Goal: Information Seeking & Learning: Check status

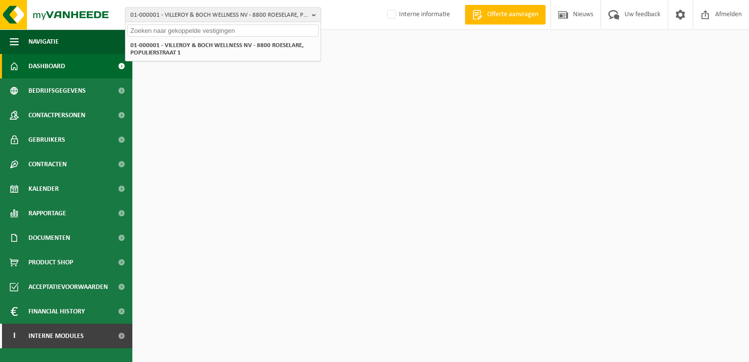
click at [149, 21] on span "01-000001 - VILLEROY & BOCH WELLNESS NV - 8800 ROESELARE, POPULIERSTRAAT 1" at bounding box center [219, 15] width 178 height 15
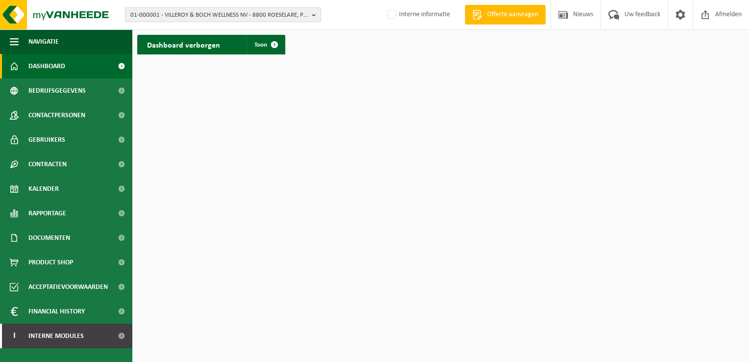
click at [151, 15] on span "01-000001 - VILLEROY & BOCH WELLNESS NV - 8800 ROESELARE, POPULIERSTRAAT 1" at bounding box center [219, 15] width 178 height 15
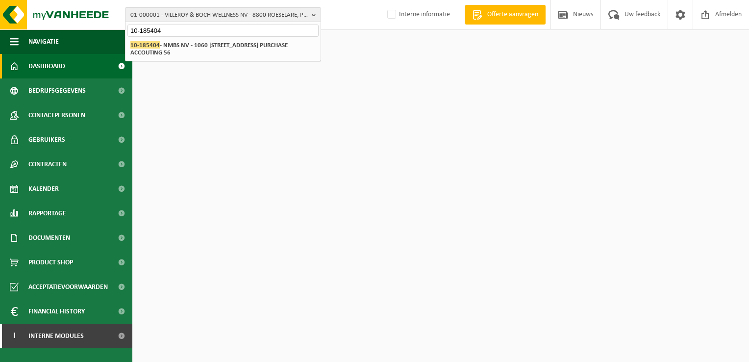
type input "10-185404"
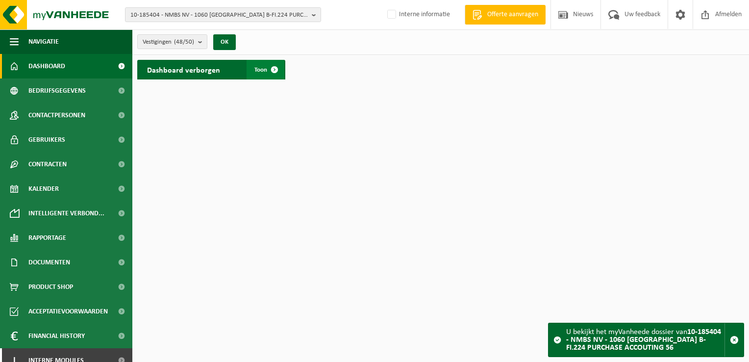
click at [254, 69] on link "Toon" at bounding box center [266, 70] width 38 height 20
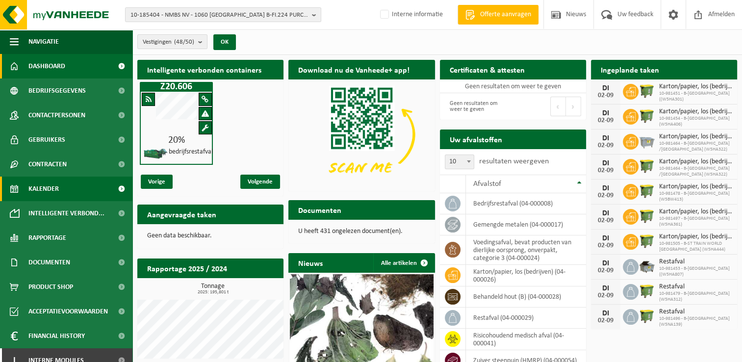
click at [80, 191] on link "Kalender" at bounding box center [66, 189] width 132 height 25
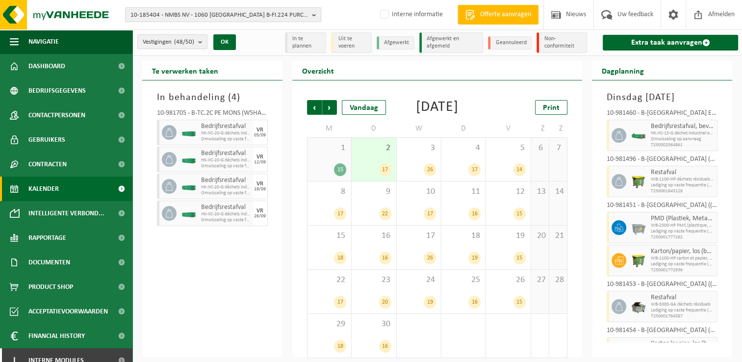
click at [313, 13] on b "button" at bounding box center [316, 15] width 9 height 14
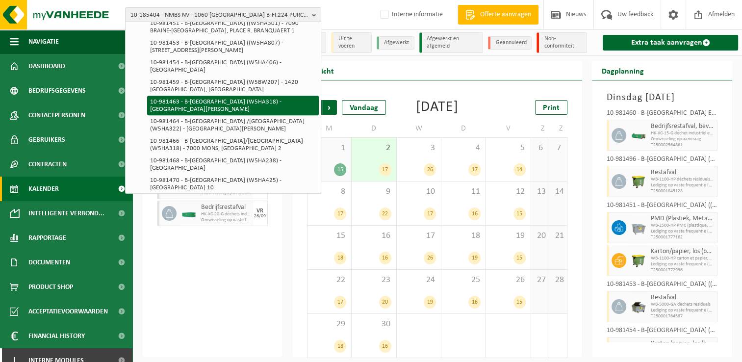
scroll to position [785, 0]
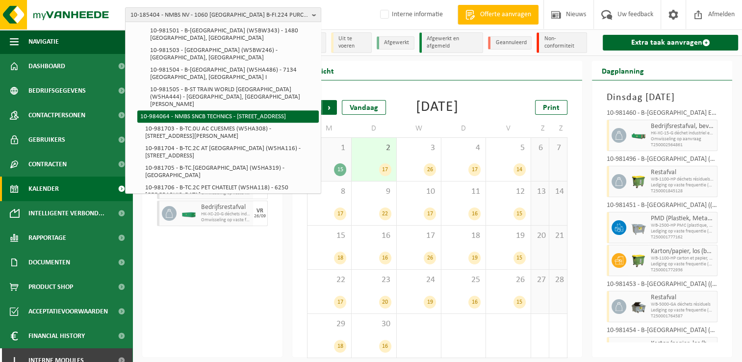
click at [260, 123] on li "10-984064 - NMBS SNCB TECHNICS - [STREET_ADDRESS]" at bounding box center [227, 116] width 181 height 12
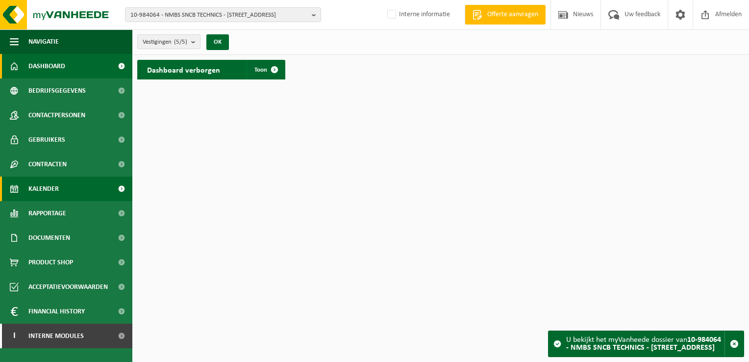
click at [75, 189] on link "Kalender" at bounding box center [66, 189] width 132 height 25
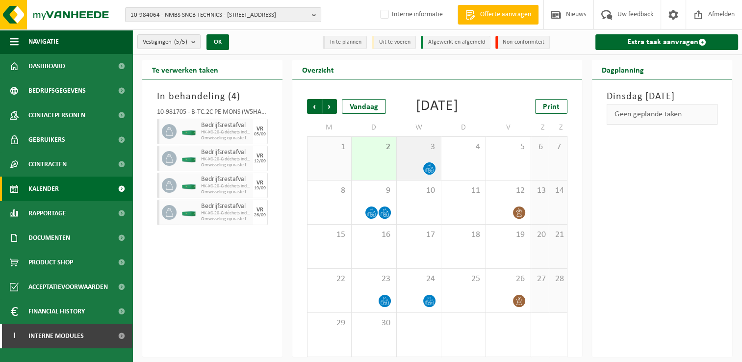
click at [430, 173] on icon at bounding box center [429, 168] width 8 height 8
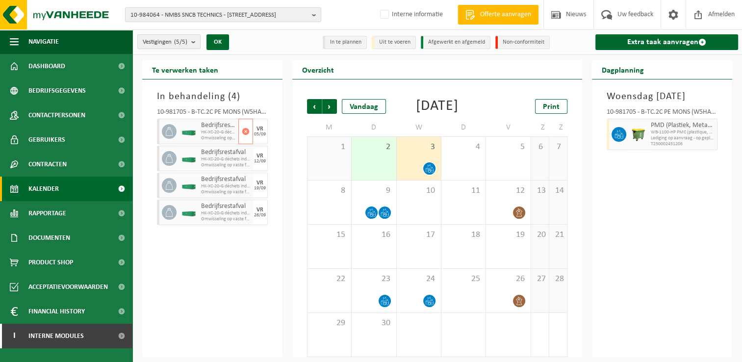
click at [194, 128] on img at bounding box center [188, 131] width 15 height 7
click at [331, 108] on span "Volgende" at bounding box center [329, 106] width 15 height 15
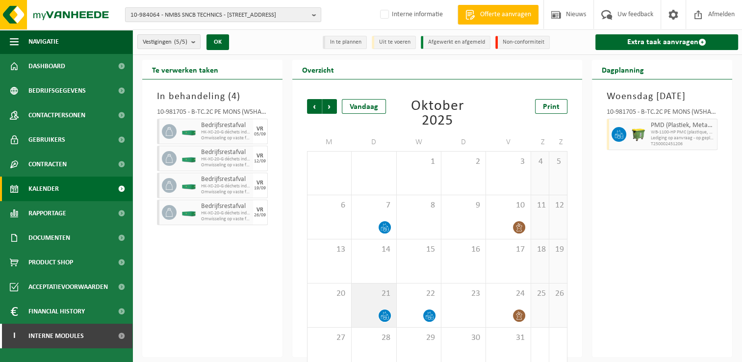
click at [385, 314] on icon at bounding box center [385, 315] width 8 height 8
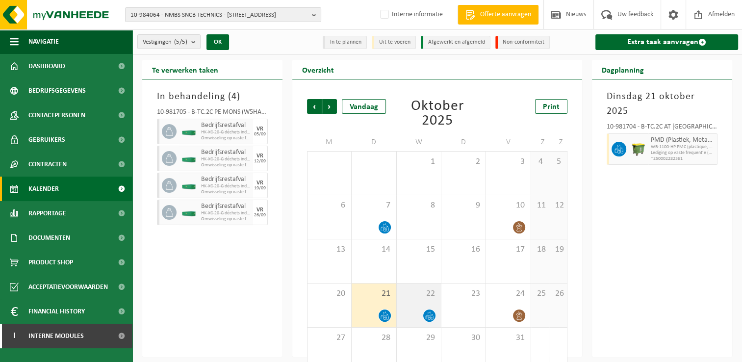
click at [433, 317] on span at bounding box center [429, 315] width 12 height 12
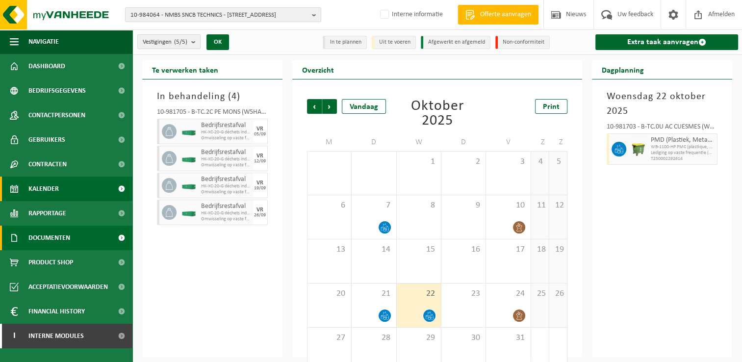
click at [40, 235] on span "Documenten" at bounding box center [49, 238] width 42 height 25
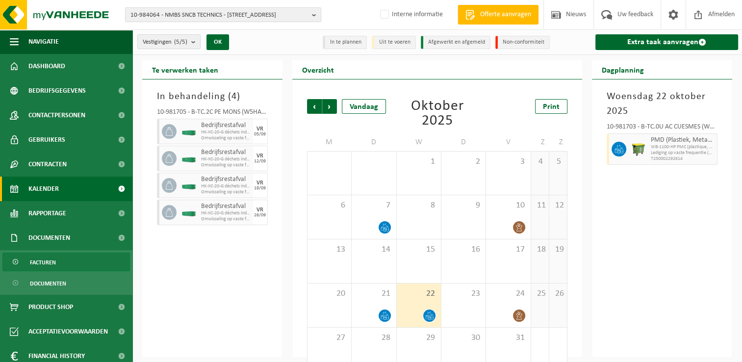
click at [42, 264] on span "Facturen" at bounding box center [43, 262] width 26 height 19
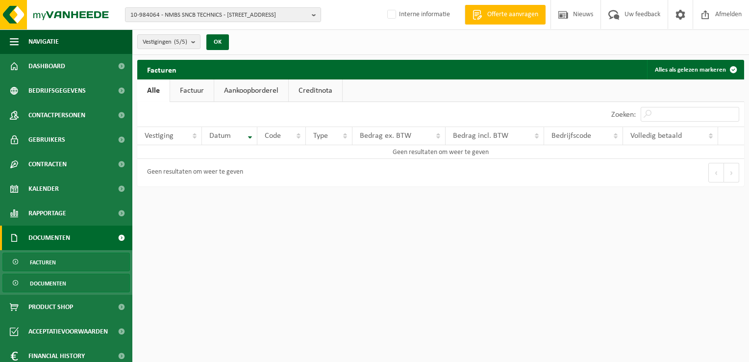
click at [58, 283] on span "Documenten" at bounding box center [48, 283] width 36 height 19
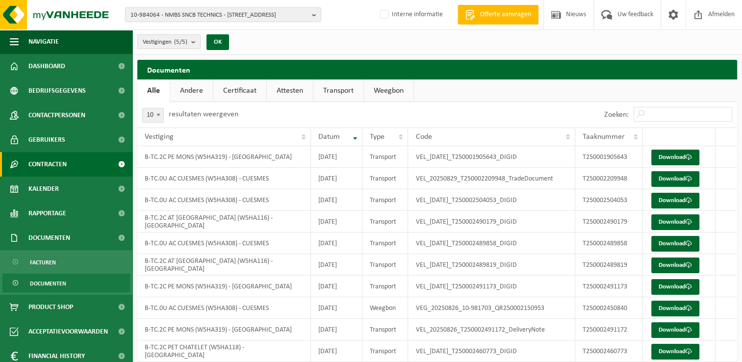
click at [45, 168] on span "Contracten" at bounding box center [47, 164] width 38 height 25
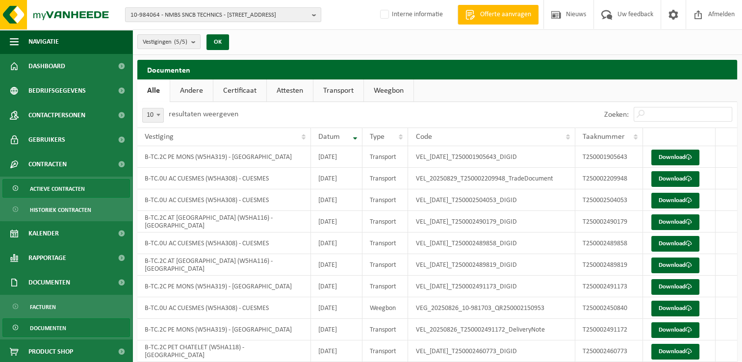
click at [43, 185] on span "Actieve contracten" at bounding box center [57, 188] width 55 height 19
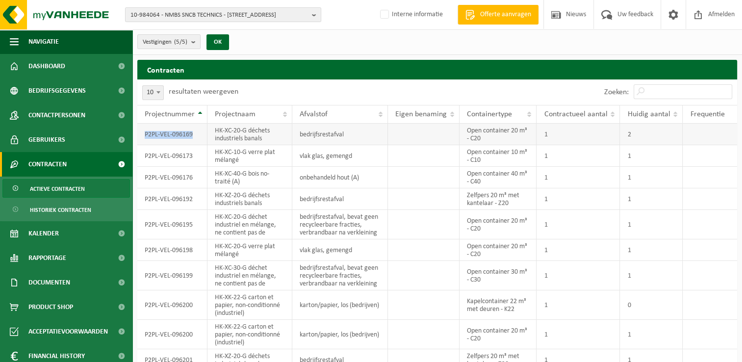
drag, startPoint x: 192, startPoint y: 136, endPoint x: 141, endPoint y: 134, distance: 51.0
click at [141, 134] on td "P2PL-VEL-096169" at bounding box center [172, 135] width 70 height 22
copy td "P2PL-VEL-096169"
click at [258, 269] on td "HK-XC-30-G déchet industriel en mélange, ne contient pas de" at bounding box center [249, 275] width 85 height 29
drag, startPoint x: 193, startPoint y: 271, endPoint x: 144, endPoint y: 270, distance: 48.5
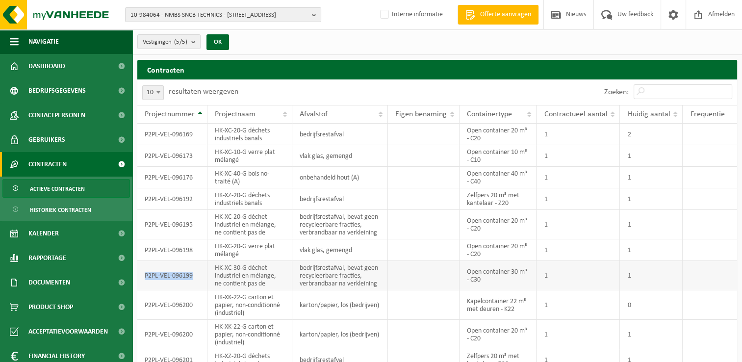
click at [144, 270] on td "P2PL-VEL-096199" at bounding box center [172, 275] width 70 height 29
copy td "P2PL-VEL-096199"
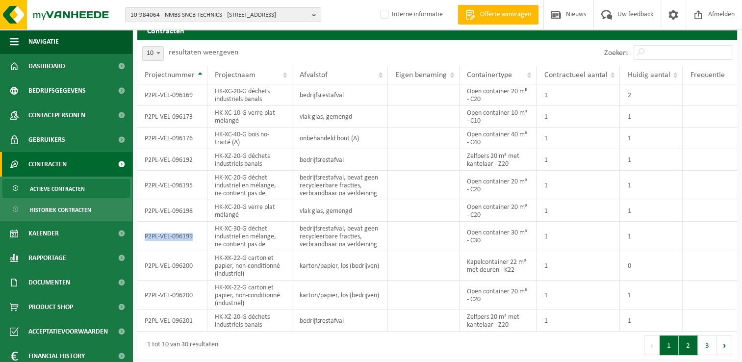
click at [687, 346] on button "2" at bounding box center [688, 345] width 19 height 20
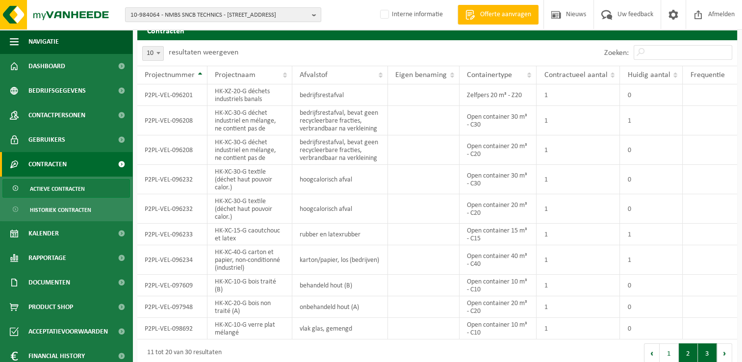
click at [709, 354] on button "3" at bounding box center [707, 353] width 19 height 20
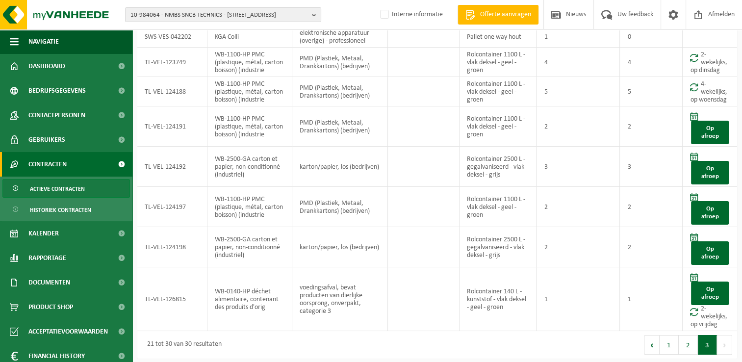
click at [50, 164] on span "Contracten" at bounding box center [47, 164] width 38 height 25
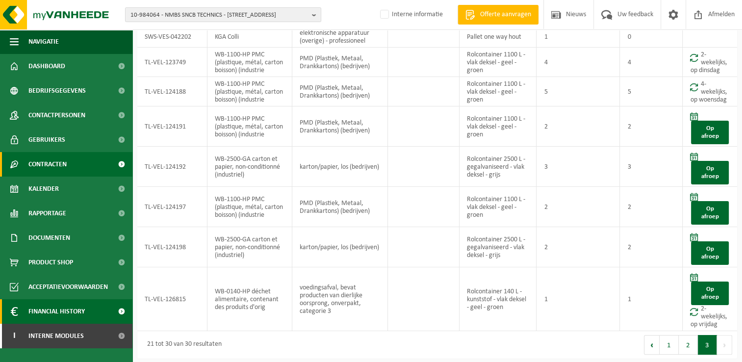
click at [74, 310] on span "Financial History" at bounding box center [56, 311] width 56 height 25
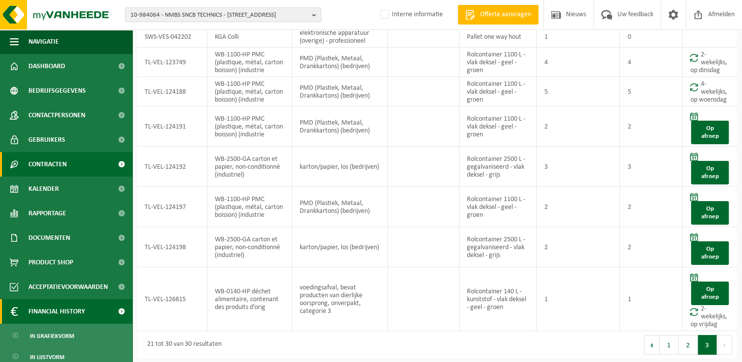
click at [111, 312] on span at bounding box center [121, 311] width 22 height 25
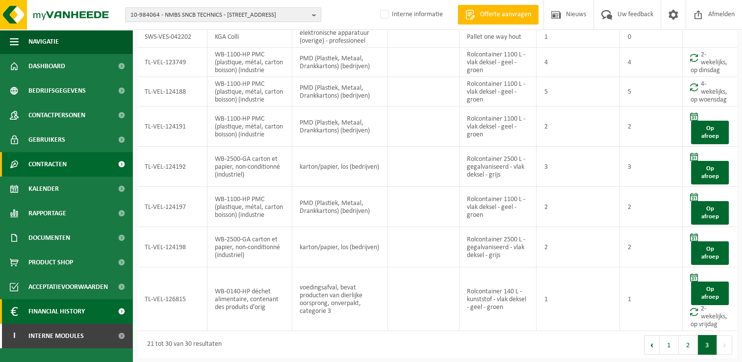
click at [64, 310] on span "Financial History" at bounding box center [56, 311] width 56 height 25
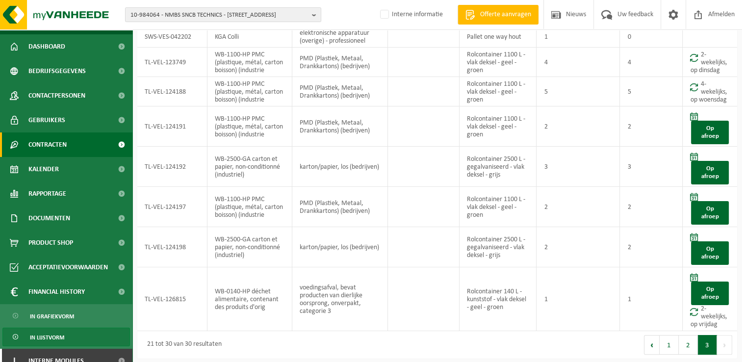
scroll to position [30, 0]
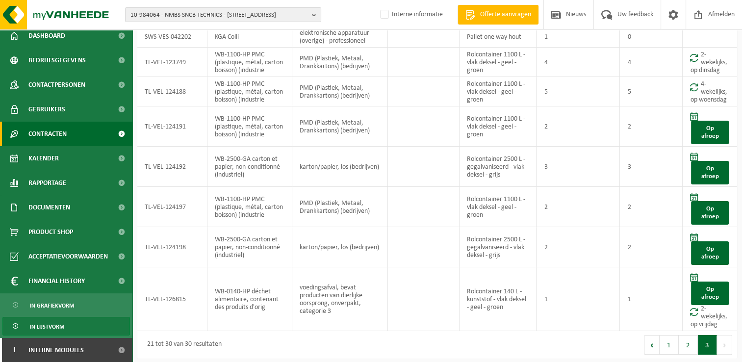
click at [57, 326] on span "In lijstvorm" at bounding box center [47, 326] width 34 height 19
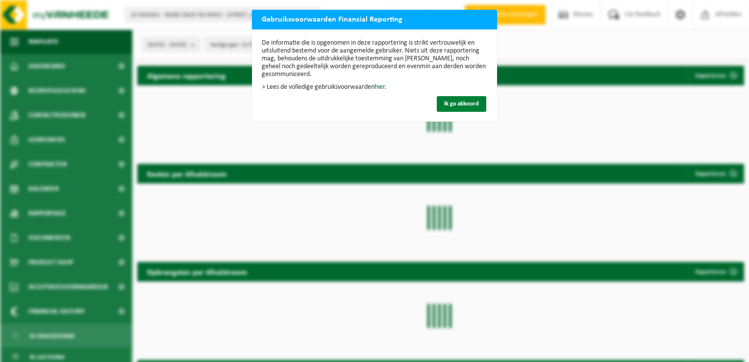
click at [444, 102] on span "Ik ga akkoord" at bounding box center [461, 104] width 35 height 6
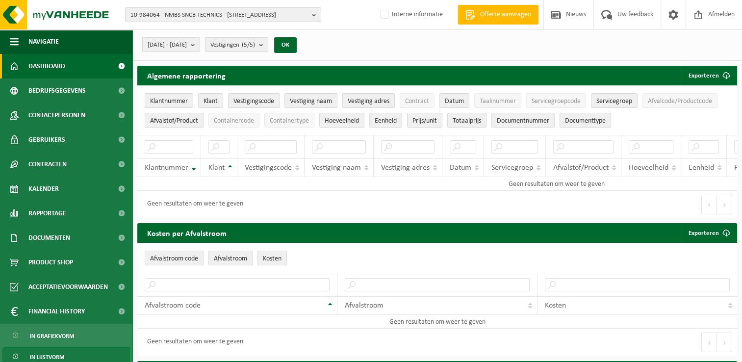
click at [45, 68] on span "Dashboard" at bounding box center [46, 66] width 37 height 25
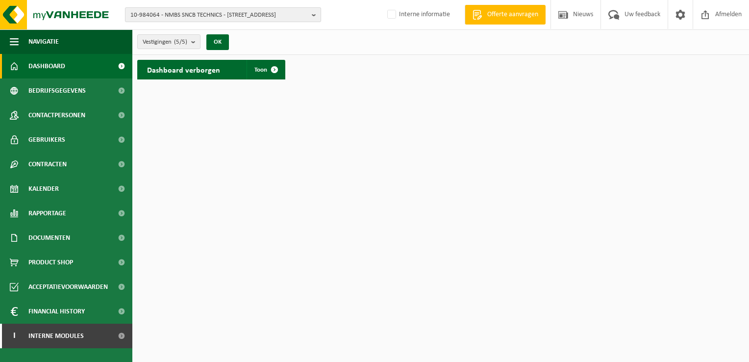
click at [312, 15] on b "button" at bounding box center [316, 15] width 9 height 14
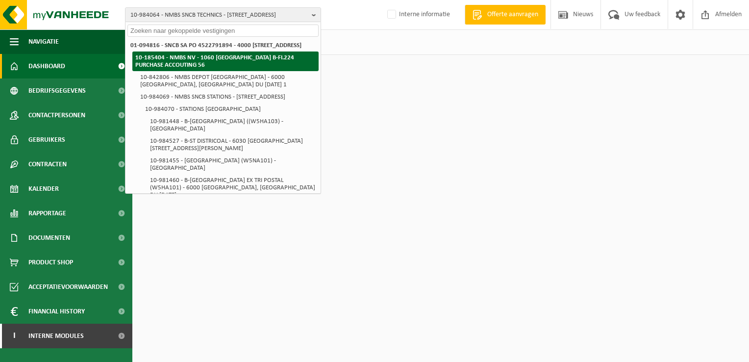
click at [246, 65] on strong "10-185404 - NMBS NV - 1060 [GEOGRAPHIC_DATA] B-FI.224 PURCHASE ACCOUTING 56" at bounding box center [214, 61] width 159 height 14
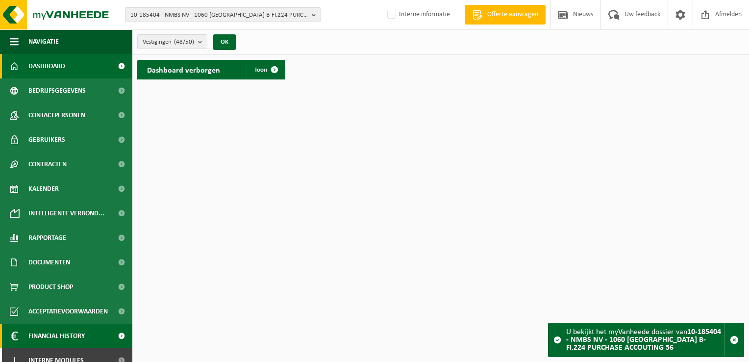
click at [39, 335] on span "Financial History" at bounding box center [56, 336] width 56 height 25
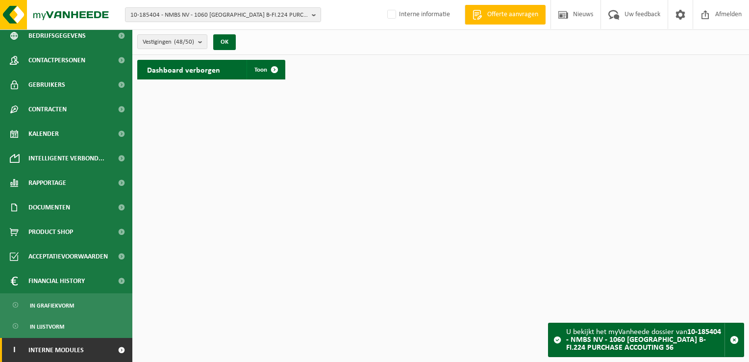
scroll to position [55, 0]
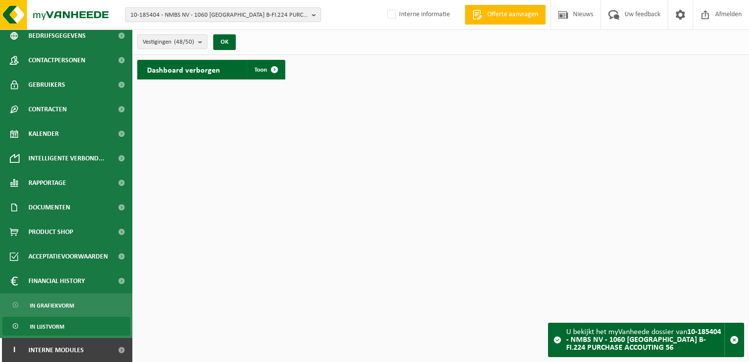
click at [49, 326] on span "In lijstvorm" at bounding box center [47, 326] width 34 height 19
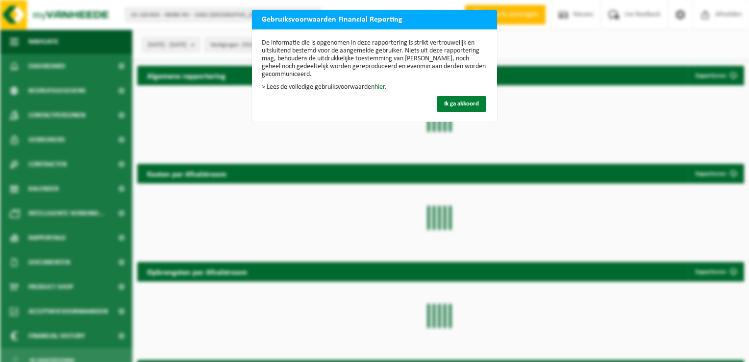
click at [444, 101] on span "Ik ga akkoord" at bounding box center [461, 104] width 35 height 6
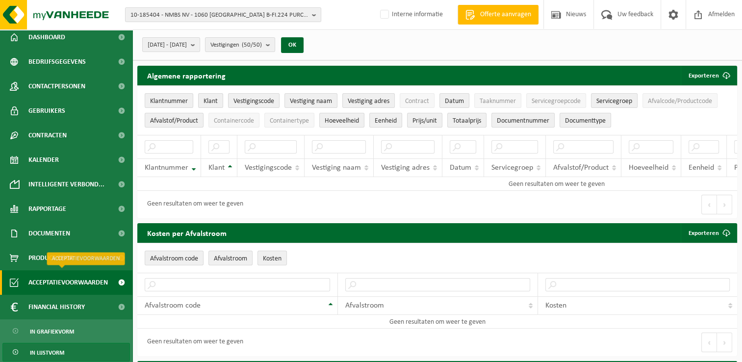
scroll to position [55, 0]
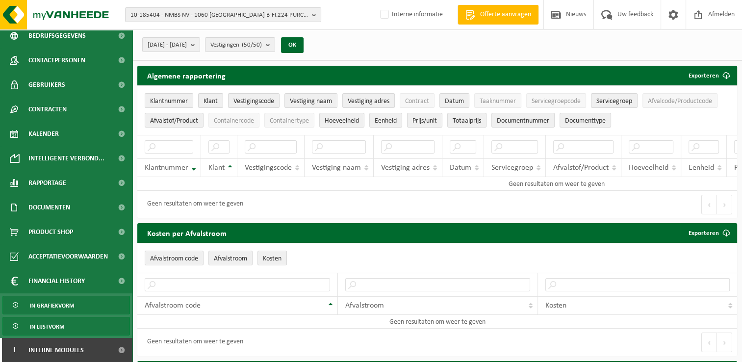
click at [63, 304] on span "In grafiekvorm" at bounding box center [52, 305] width 44 height 19
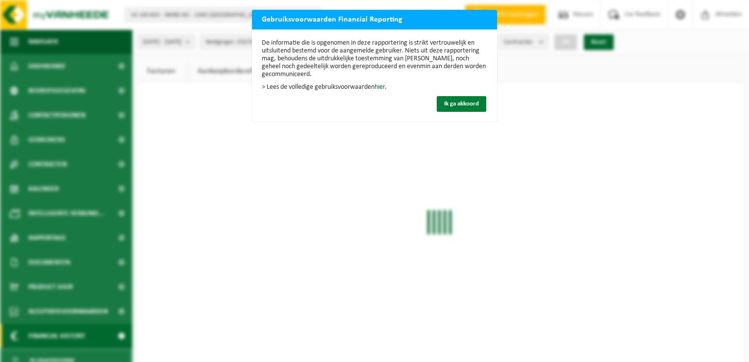
click at [475, 103] on span "Ik ga akkoord" at bounding box center [461, 104] width 35 height 6
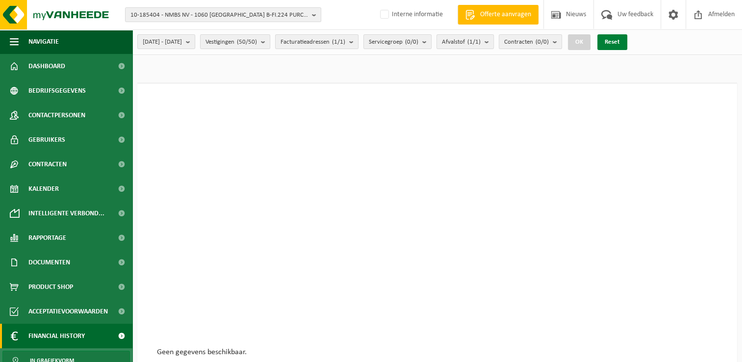
click at [627, 43] on button "Reset" at bounding box center [612, 42] width 30 height 16
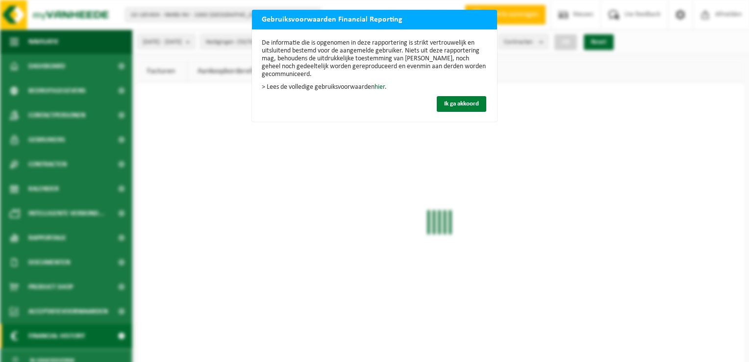
click at [437, 103] on button "Ik ga akkoord" at bounding box center [462, 104] width 50 height 16
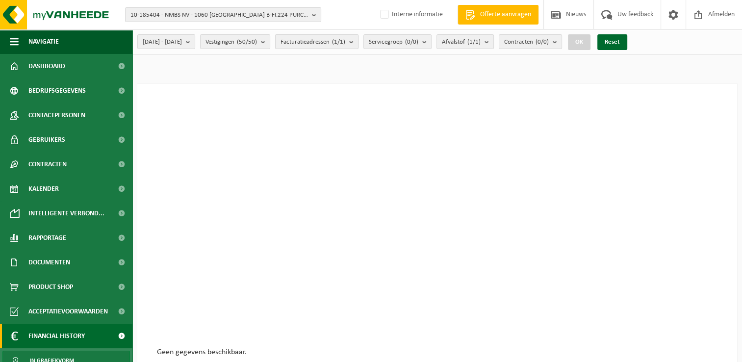
click at [358, 42] on button "Facturatieadressen (1/1)" at bounding box center [316, 41] width 83 height 15
click at [270, 42] on b "submit" at bounding box center [265, 42] width 9 height 14
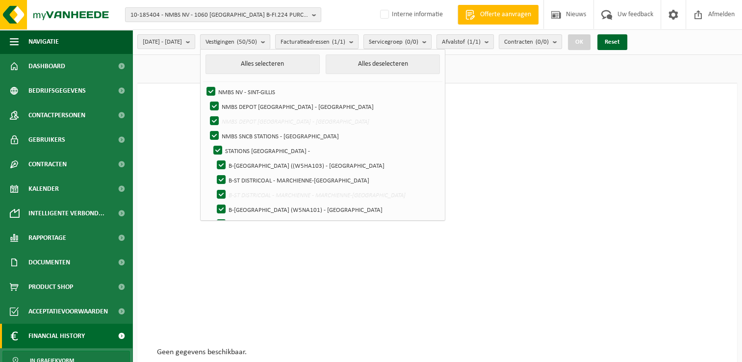
click at [270, 42] on b "submit" at bounding box center [265, 42] width 9 height 14
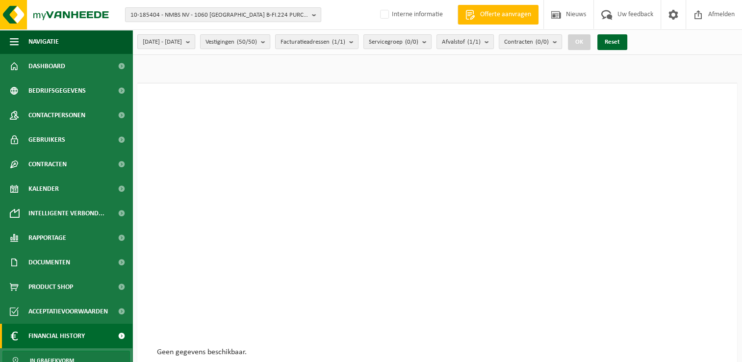
click at [195, 43] on button "2025-04-01 - 2025-09-02" at bounding box center [166, 41] width 58 height 15
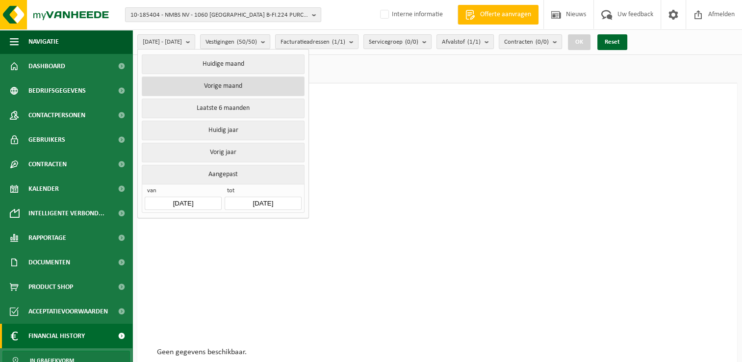
click at [220, 90] on button "Vorige maand" at bounding box center [223, 86] width 162 height 20
type input "2025-08-01"
type input "2025-08-31"
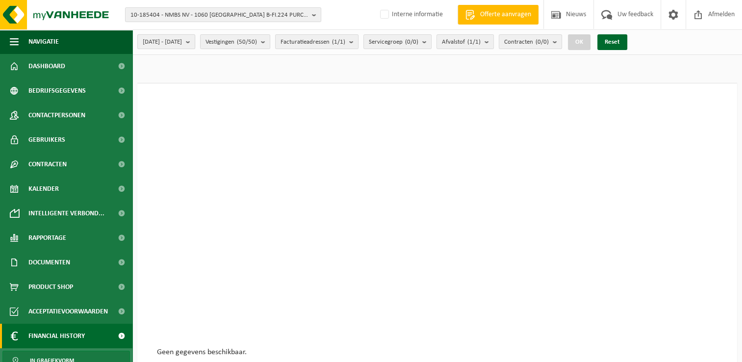
click at [195, 43] on b "submit" at bounding box center [190, 42] width 9 height 14
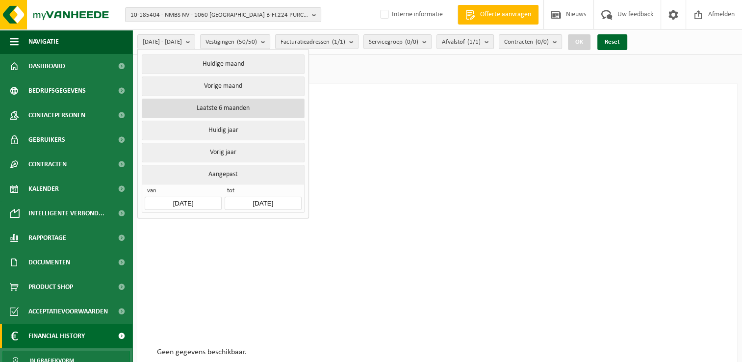
click at [233, 107] on button "Laatste 6 maanden" at bounding box center [223, 109] width 162 height 20
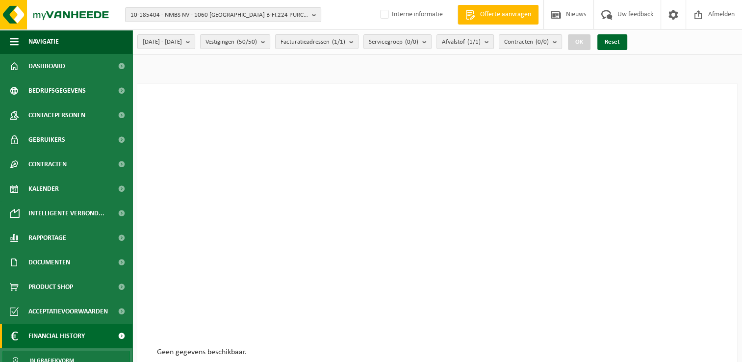
click at [590, 47] on button "OK" at bounding box center [579, 42] width 23 height 16
click at [257, 44] on span "Vestigingen (50/50)" at bounding box center [230, 42] width 51 height 15
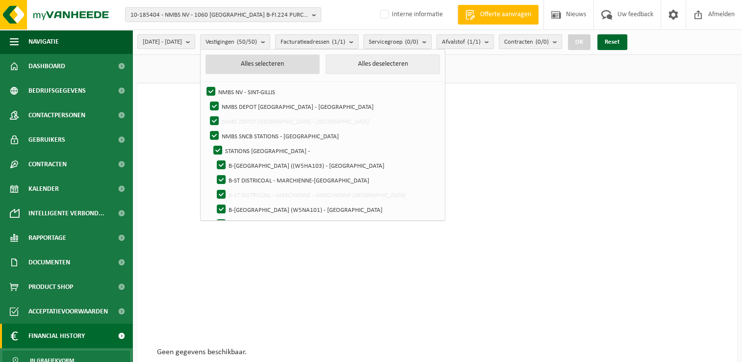
click at [268, 72] on button "Alles selecteren" at bounding box center [262, 64] width 114 height 20
click at [590, 42] on button "OK" at bounding box center [579, 42] width 23 height 16
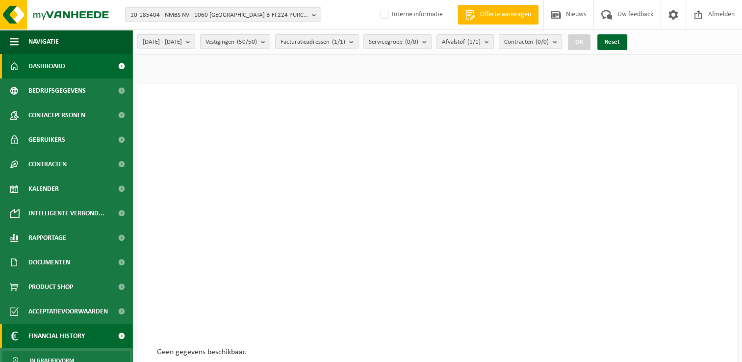
click at [63, 68] on span "Dashboard" at bounding box center [46, 66] width 37 height 25
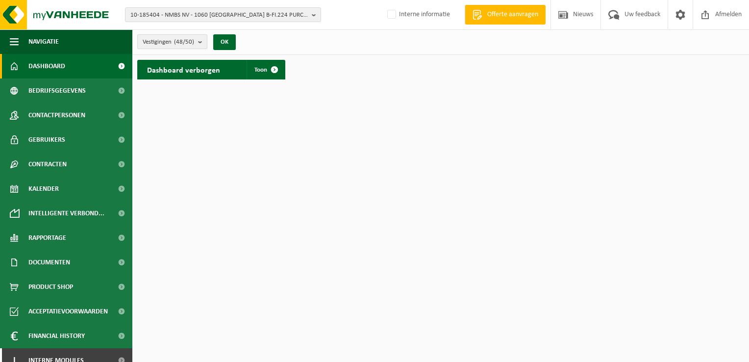
click at [157, 42] on span "Vestigingen (48/50)" at bounding box center [168, 42] width 51 height 15
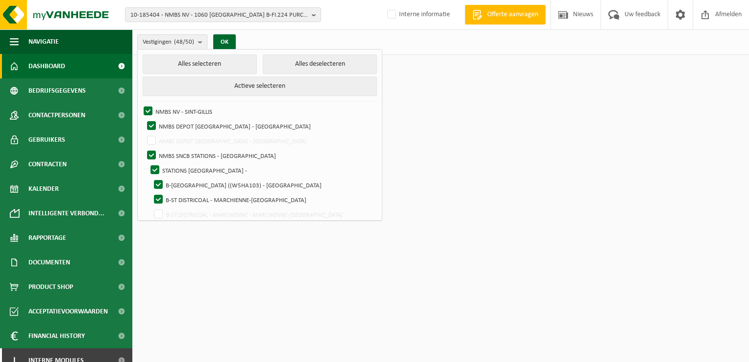
click at [200, 302] on html "10-185404 - NMBS NV - 1060 SINT-GILLIS, FRANKRIJKSTRAAT 10-01 B-FI.224 PURCHASE…" at bounding box center [374, 181] width 749 height 362
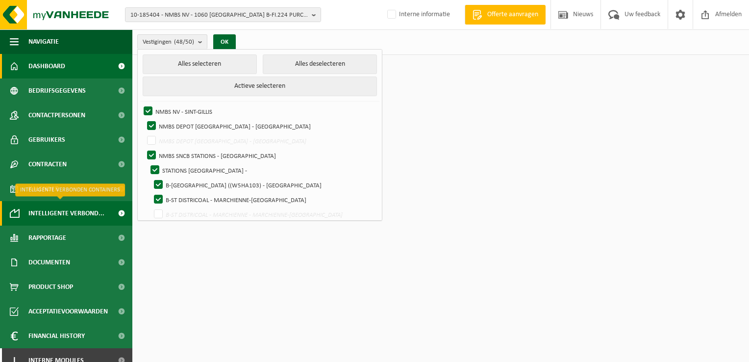
click at [81, 212] on span "Intelligente verbond..." at bounding box center [66, 213] width 76 height 25
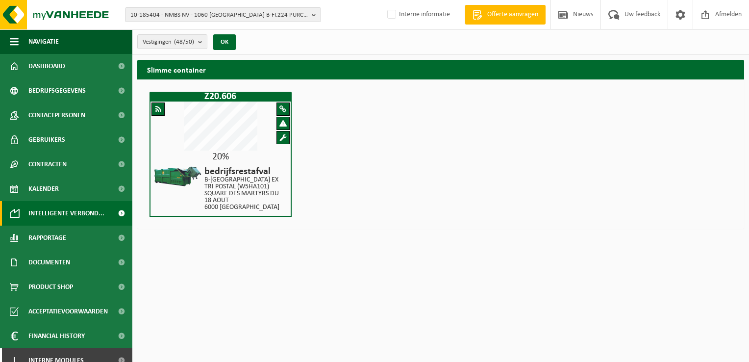
click at [155, 108] on span at bounding box center [158, 108] width 6 height 7
click at [282, 138] on span at bounding box center [283, 137] width 7 height 7
click at [282, 107] on span at bounding box center [283, 108] width 7 height 7
